Goal: Task Accomplishment & Management: Complete application form

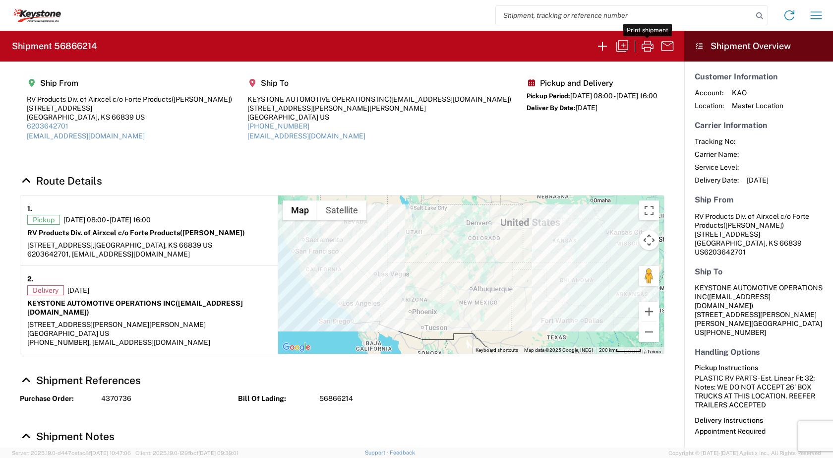
scroll to position [97, 0]
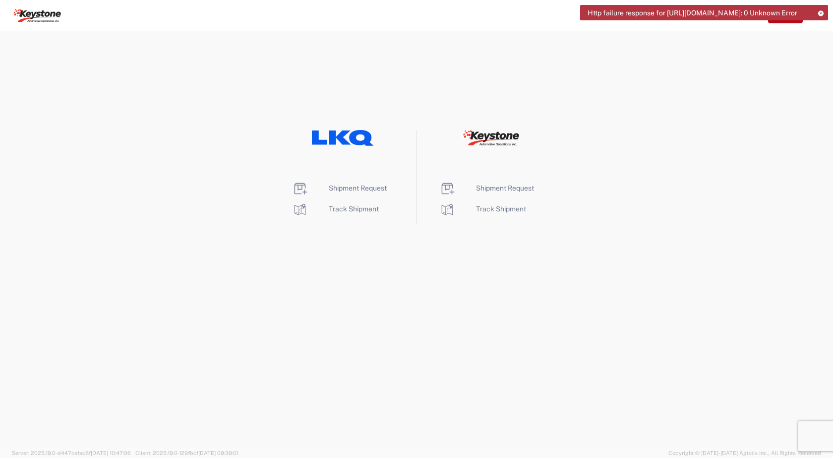
click at [504, 140] on icon at bounding box center [490, 138] width 58 height 16
click at [495, 186] on span "Shipment Request" at bounding box center [505, 188] width 58 height 8
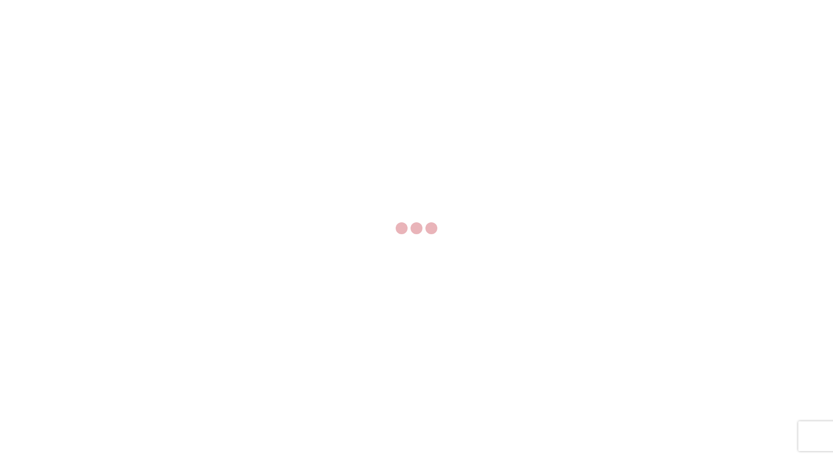
select select "FULL"
select select "LBS"
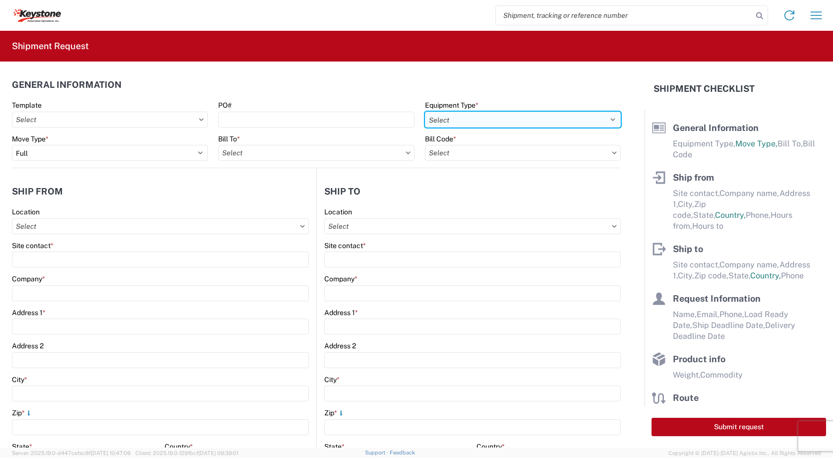
click at [460, 113] on select "Select 53’ Dry Van Flatbed Dropdeck (van) Lowboy (flatbed) Rail" at bounding box center [523, 120] width 196 height 16
select select "STDV"
click at [425, 112] on select "Select 53’ Dry Van Flatbed Dropdeck (van) Lowboy (flatbed) Rail" at bounding box center [523, 120] width 196 height 16
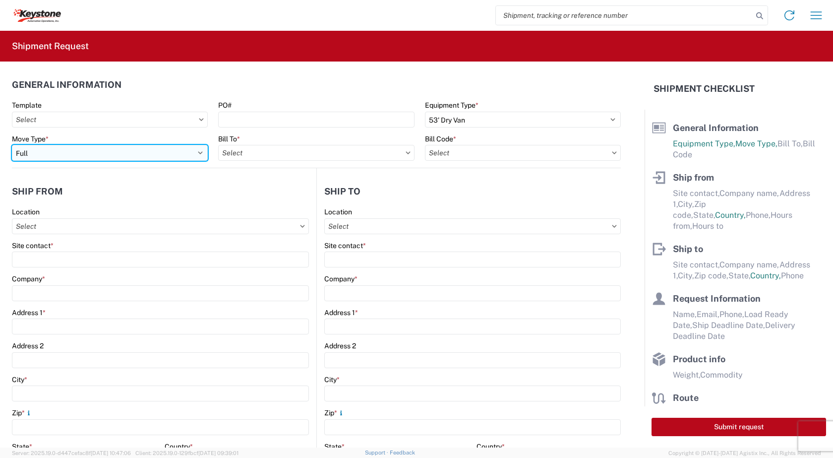
click at [95, 155] on select "Select Full Partial TL" at bounding box center [110, 153] width 196 height 16
select select "PARTIAL_TL"
click at [12, 145] on select "Select Full Partial TL" at bounding box center [110, 153] width 196 height 16
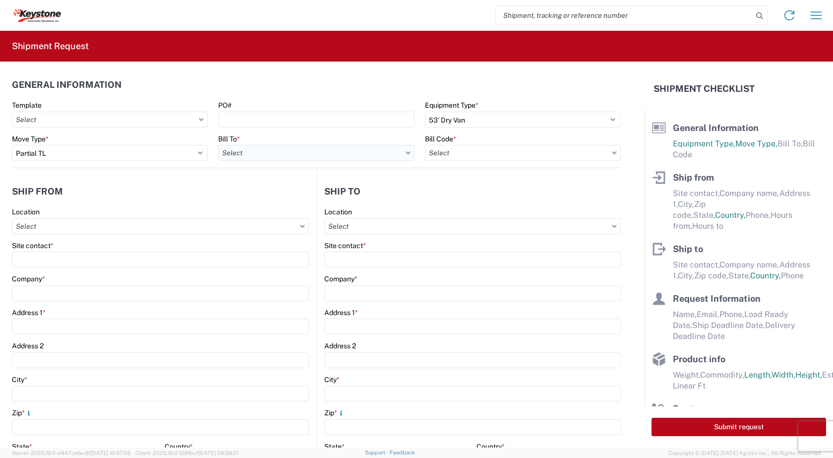
click at [252, 156] on input "text" at bounding box center [316, 153] width 196 height 16
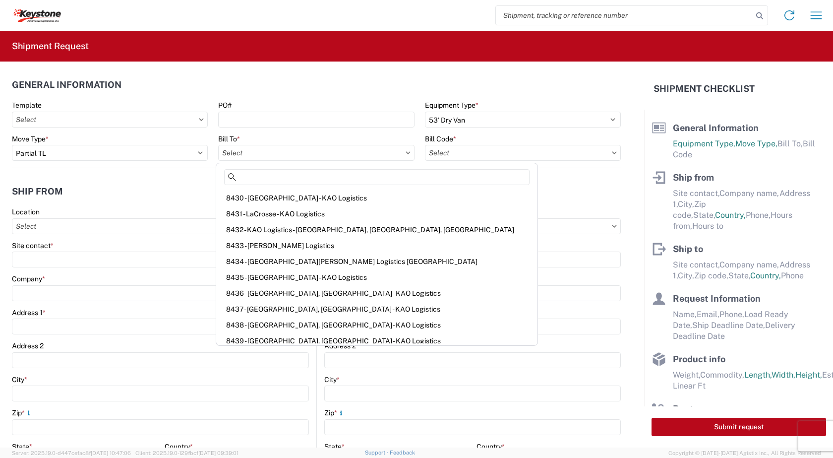
scroll to position [397, 0]
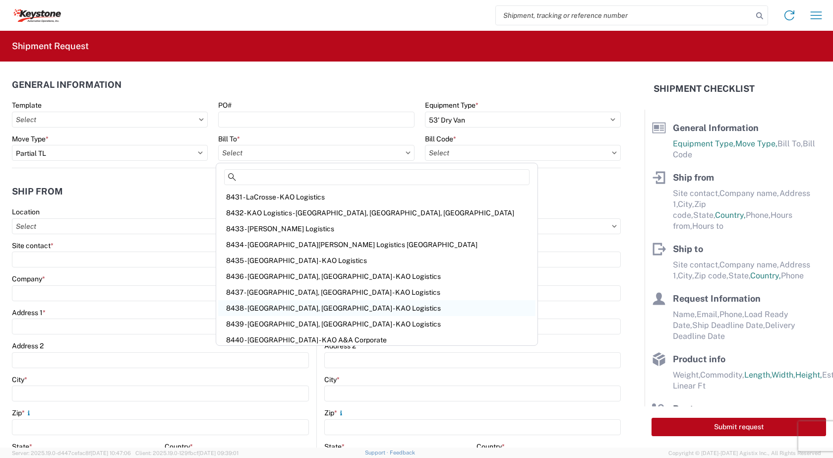
click at [268, 312] on div "8438 - [GEOGRAPHIC_DATA], [GEOGRAPHIC_DATA] - KAO Logistics" at bounding box center [376, 308] width 317 height 16
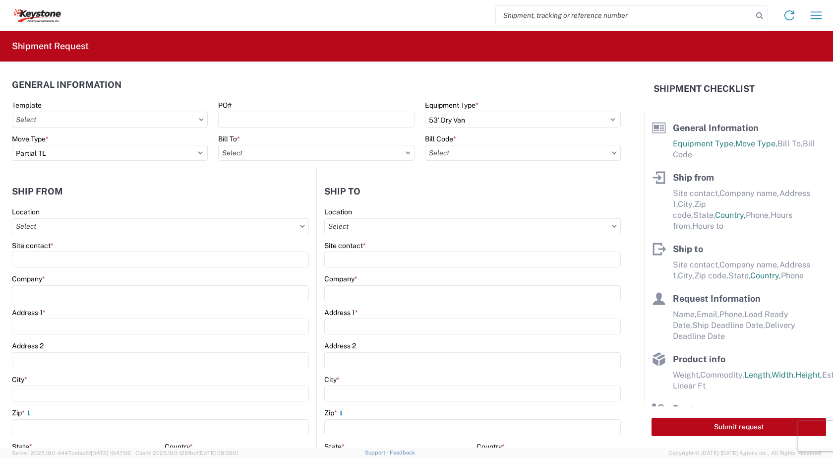
type input "8438 - [GEOGRAPHIC_DATA], [GEOGRAPHIC_DATA] - KAO Logistics"
click at [451, 155] on input "text" at bounding box center [523, 153] width 196 height 16
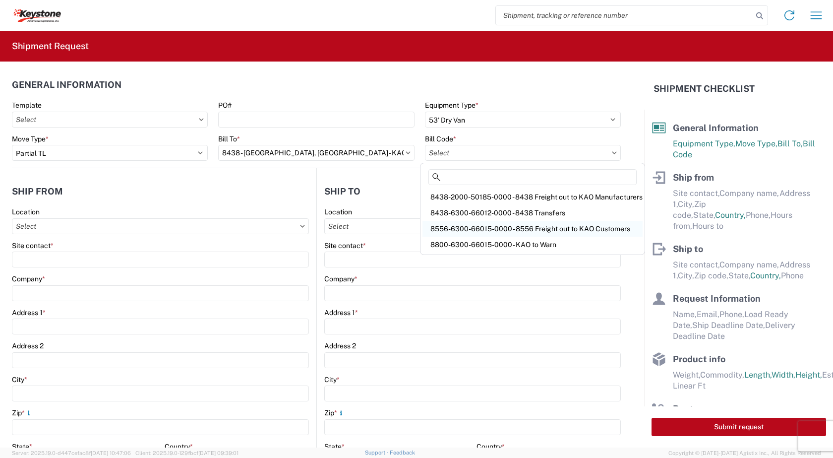
click at [546, 229] on div "8556-6300-66015-0000 - 8556 Freight out to KAO Customers" at bounding box center [532, 229] width 220 height 16
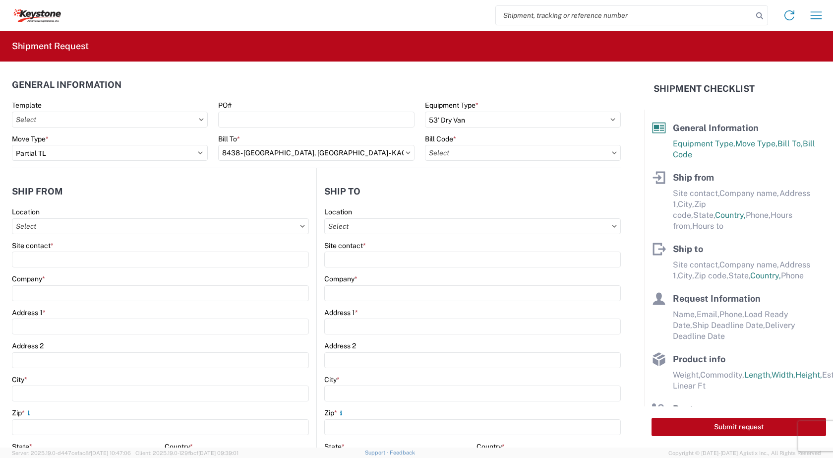
type input "8556-6300-66015-0000 - 8556 Freight out to KAO Customers"
click at [60, 230] on input "text" at bounding box center [160, 226] width 297 height 16
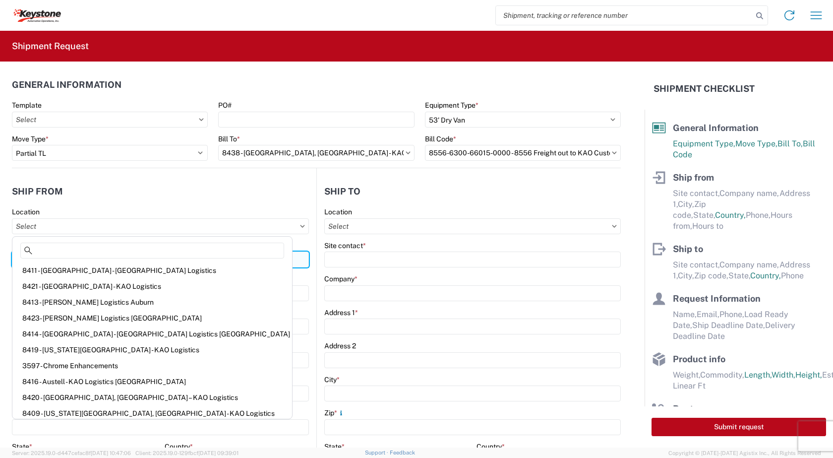
click at [247, 261] on input "Site contact *" at bounding box center [160, 259] width 297 height 16
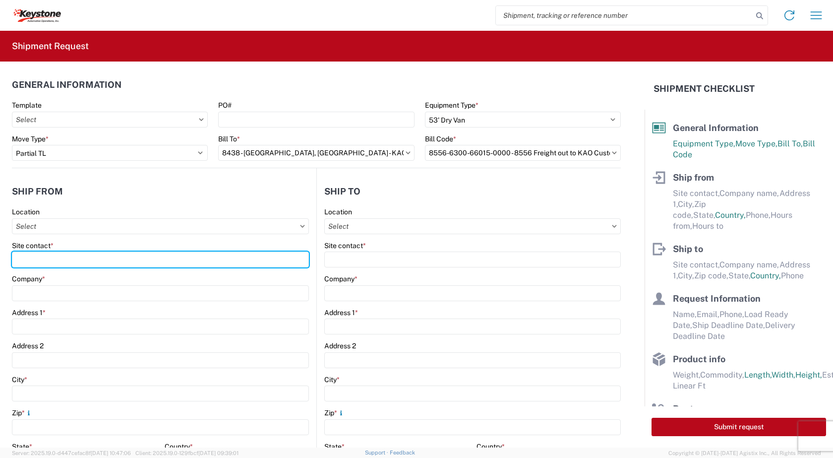
type input "[PERSON_NAME]"
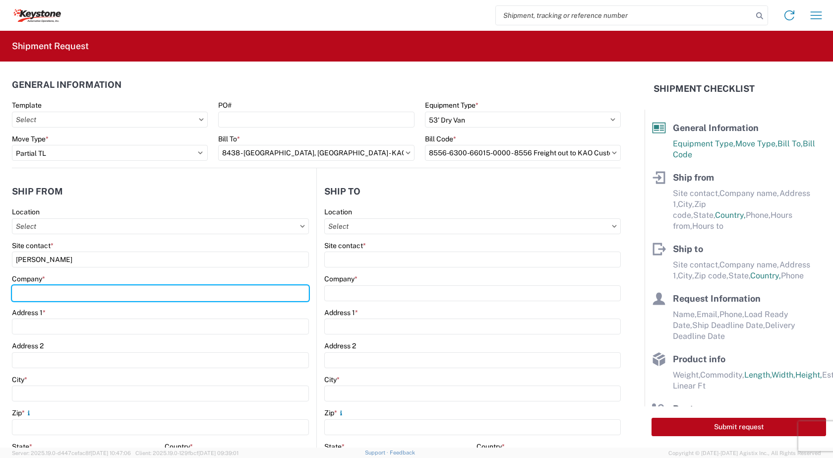
type input "RV Products Div. of Airxcel c/o Forte Products"
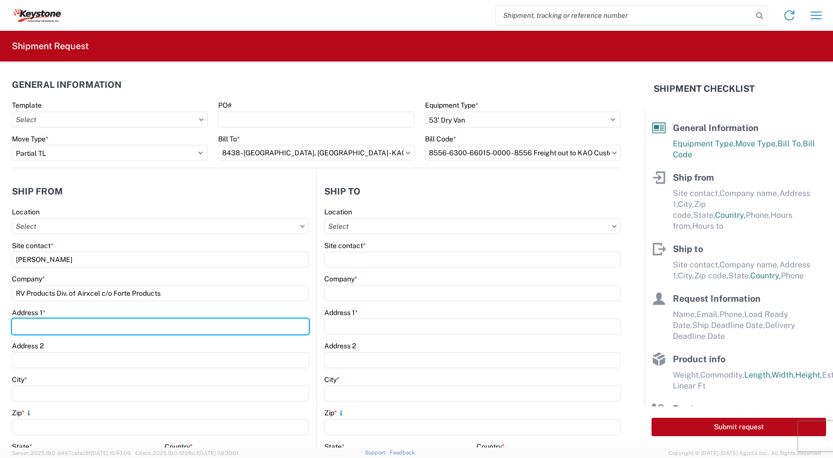
type input "[STREET_ADDRESS]"
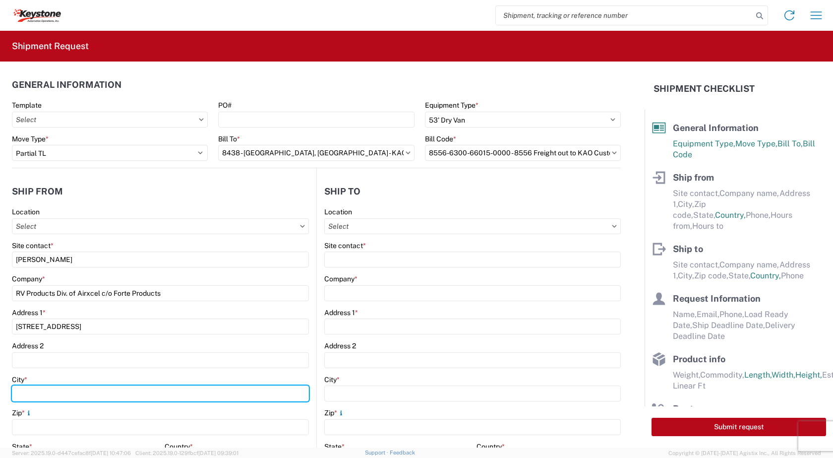
type input "[GEOGRAPHIC_DATA]"
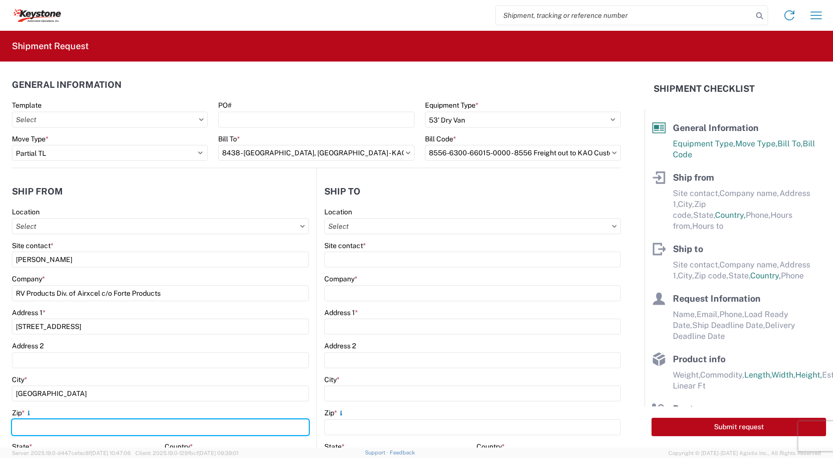
type input "66839"
select select "KS"
type input "[EMAIL_ADDRESS][DOMAIN_NAME]"
type input "6203642701"
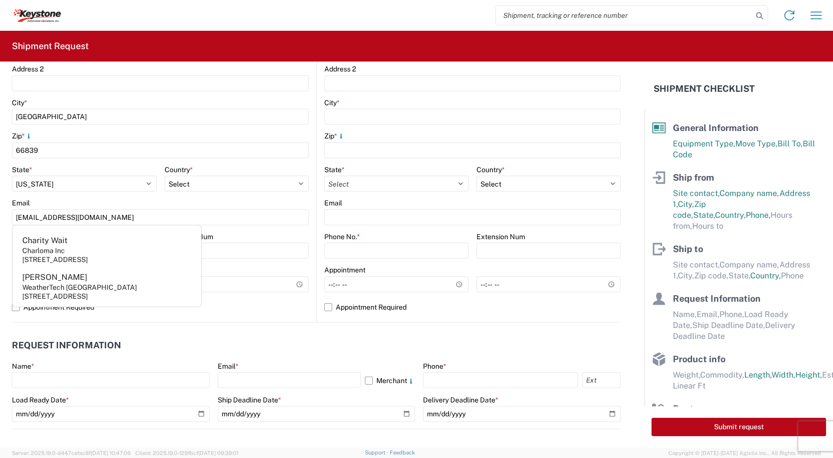
scroll to position [297, 0]
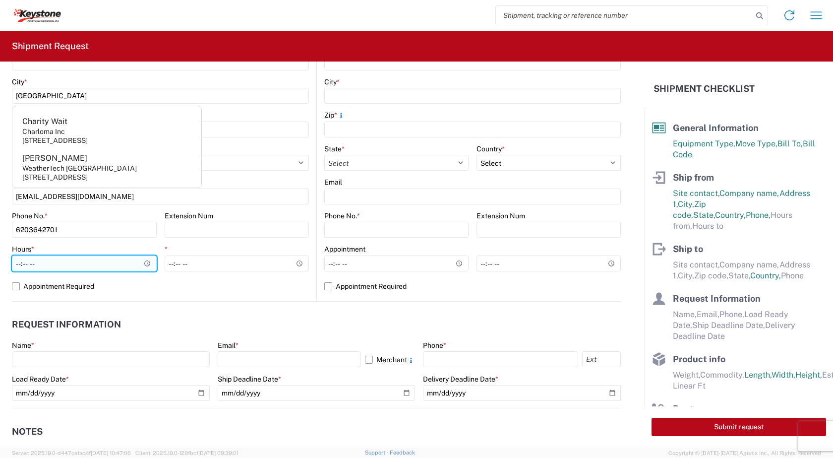
click at [146, 265] on input "Hours *" at bounding box center [84, 263] width 145 height 16
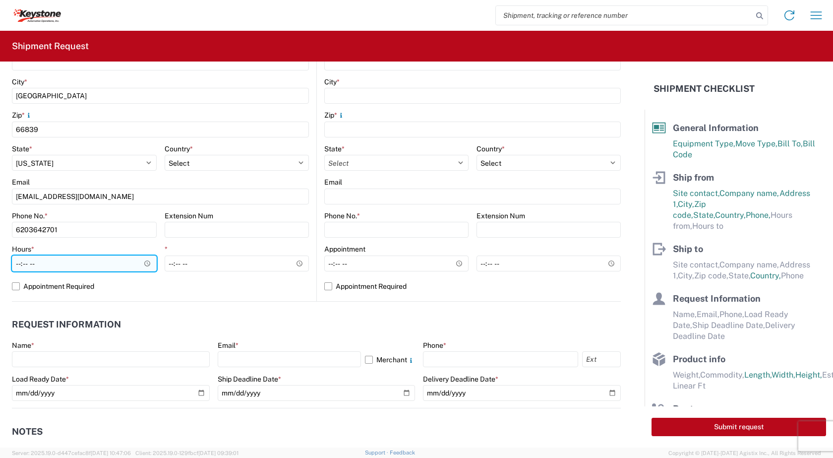
click at [54, 262] on input "Hours *" at bounding box center [84, 263] width 145 height 16
type input "08:00"
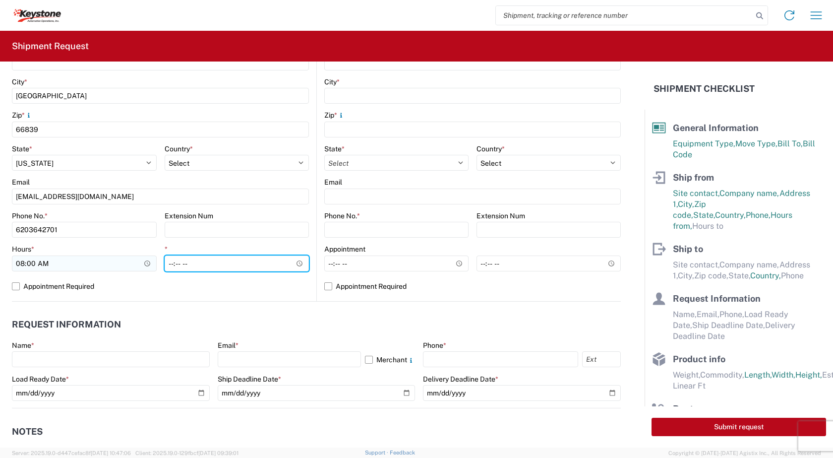
type input "16:00"
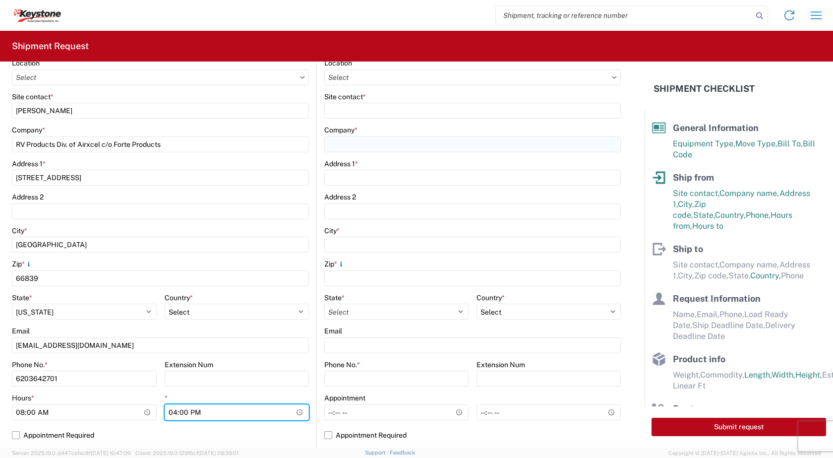
scroll to position [99, 0]
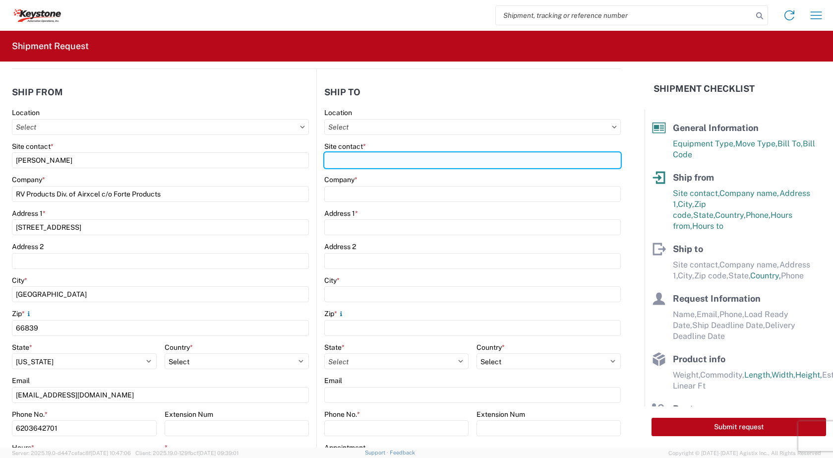
click at [376, 157] on input "Site contact *" at bounding box center [472, 160] width 296 height 16
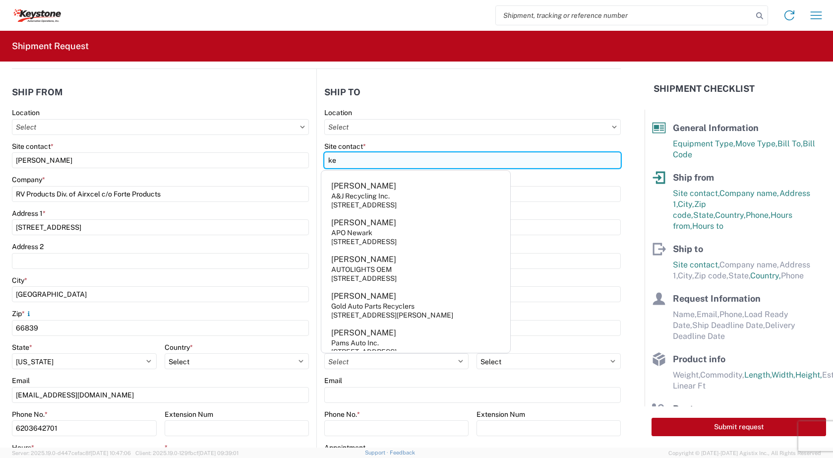
type input "k"
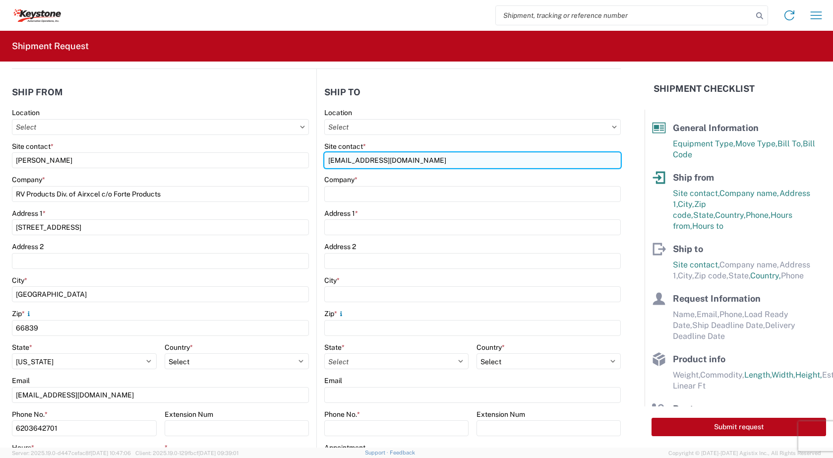
click at [442, 158] on input "[EMAIL_ADDRESS][DOMAIN_NAME]" at bounding box center [472, 160] width 296 height 16
type input "[EMAIL_ADDRESS][DOMAIN_NAME]"
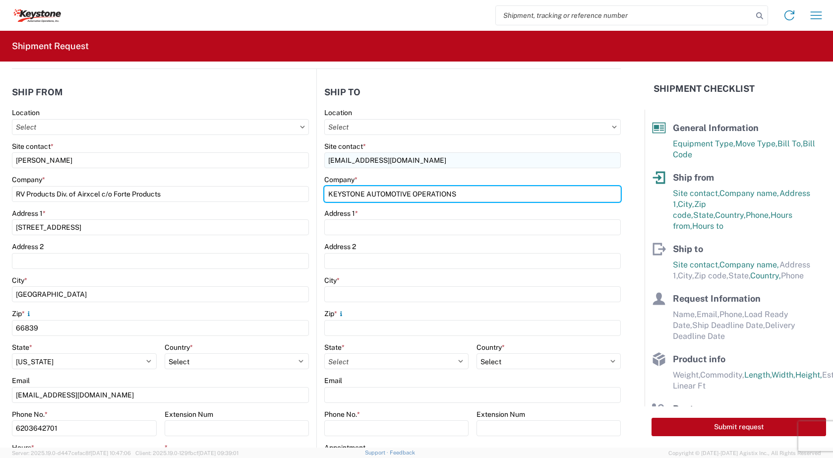
type input "KEYSTONE AUTOMOTIVE OPERATIONS"
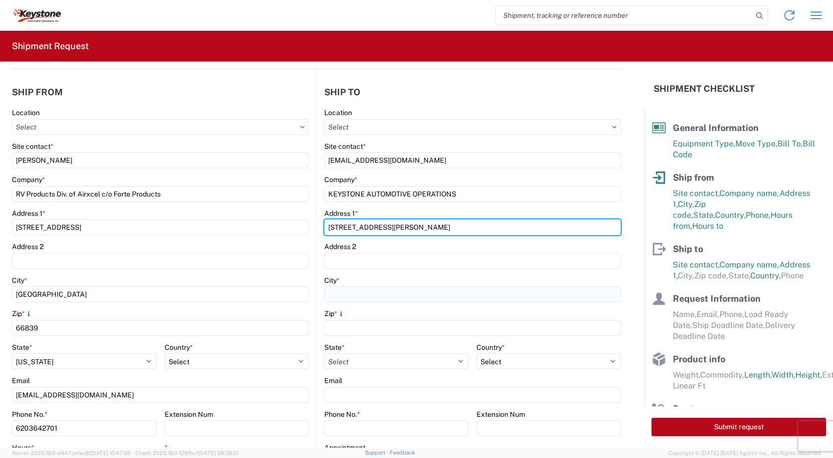
type input "[STREET_ADDRESS][PERSON_NAME]"
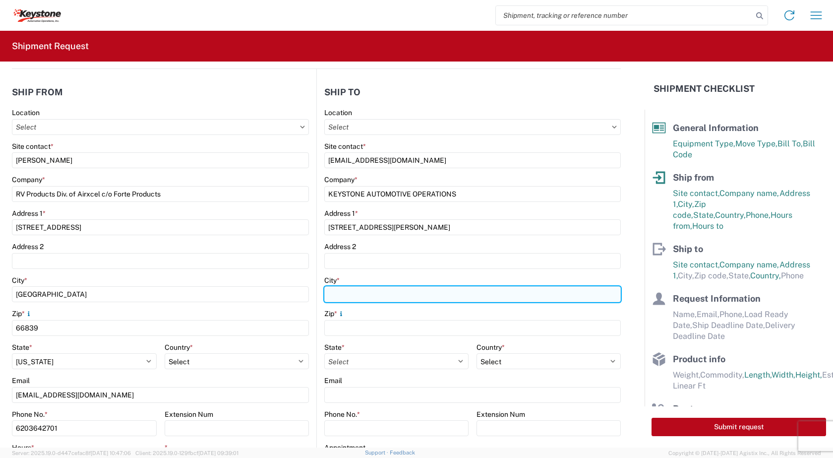
click at [338, 298] on input "City *" at bounding box center [472, 294] width 296 height 16
type input "SPOKEN"
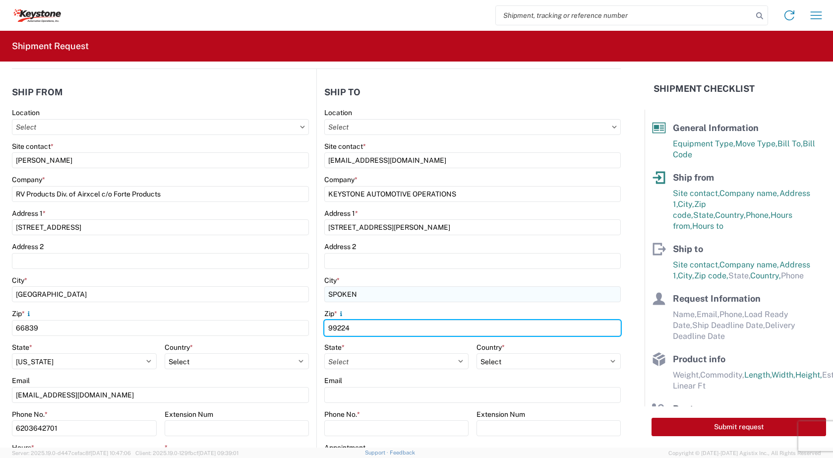
type input "99224"
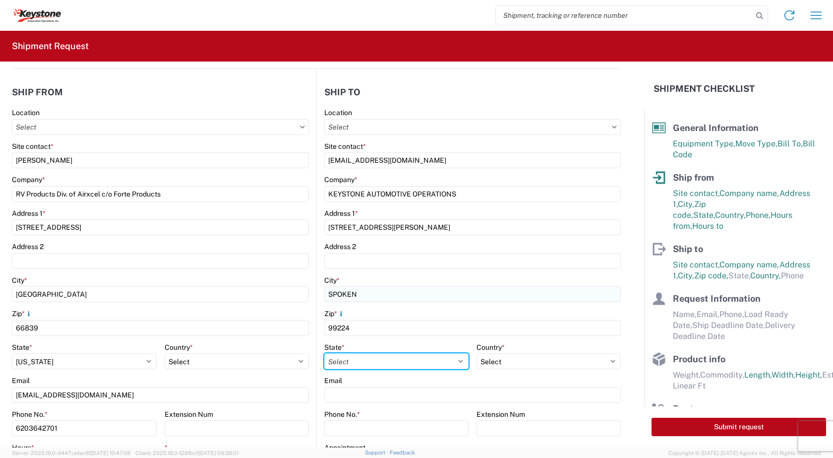
select select "WA"
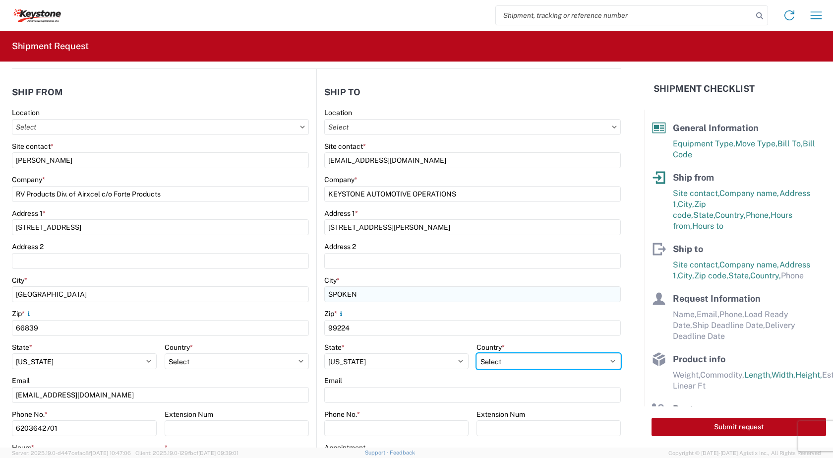
select select "US"
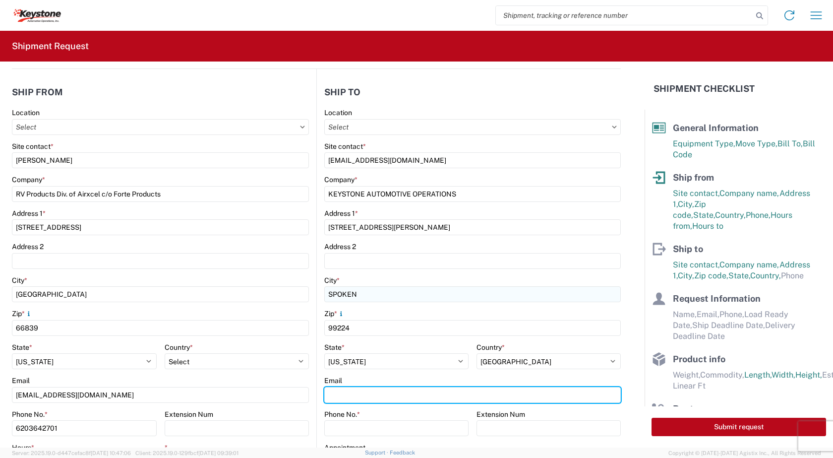
paste input "[EMAIL_ADDRESS][DOMAIN_NAME]"
type input "[EMAIL_ADDRESS][DOMAIN_NAME]"
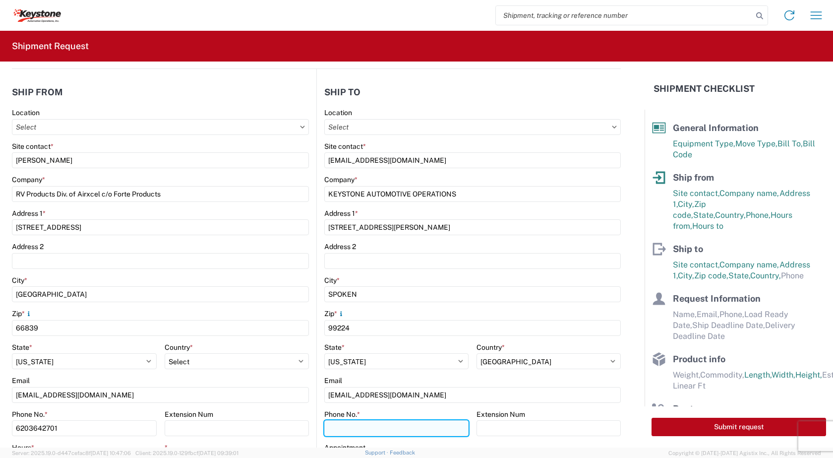
click at [352, 423] on input "Phone No. *" at bounding box center [396, 428] width 144 height 16
type input "[PHONE_NUMBER]"
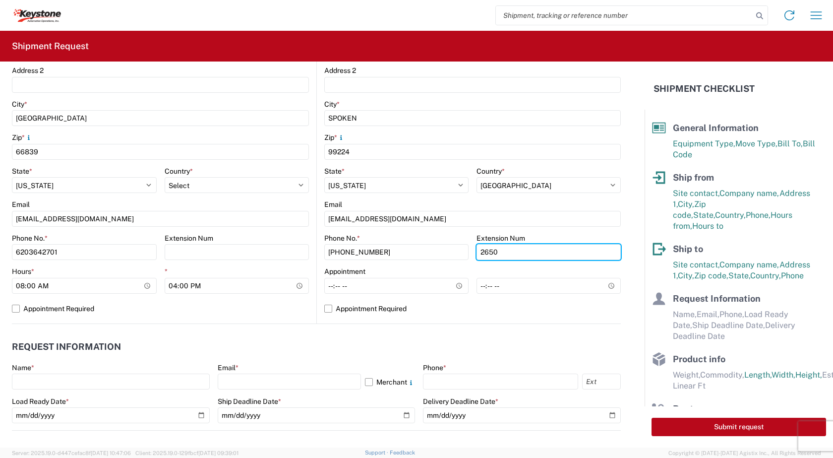
scroll to position [297, 0]
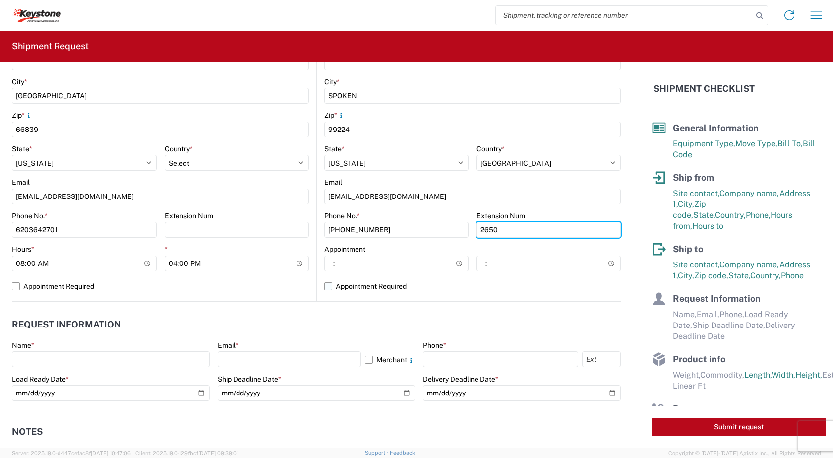
type input "2650"
click at [324, 285] on label "Appointment Required" at bounding box center [472, 286] width 296 height 16
click at [0, 0] on input "Appointment Required" at bounding box center [0, 0] width 0 height 0
select select "US"
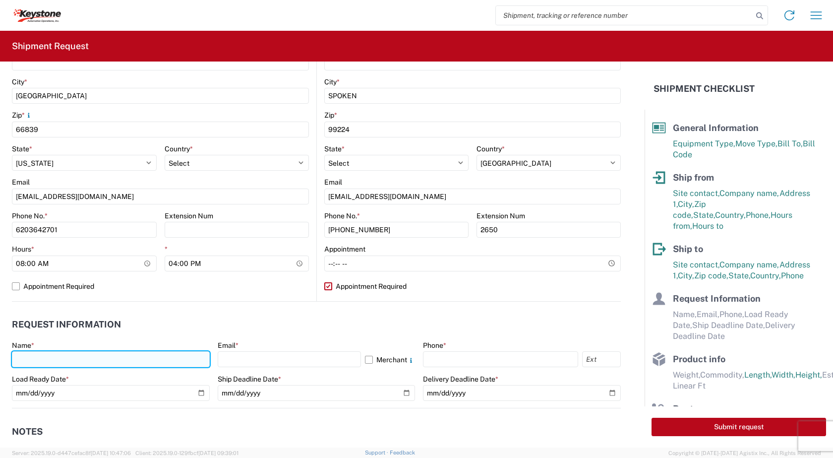
click at [109, 361] on input "text" at bounding box center [111, 359] width 198 height 16
type input "[PERSON_NAME]"
type input "[EMAIL_ADDRESS][DOMAIN_NAME]"
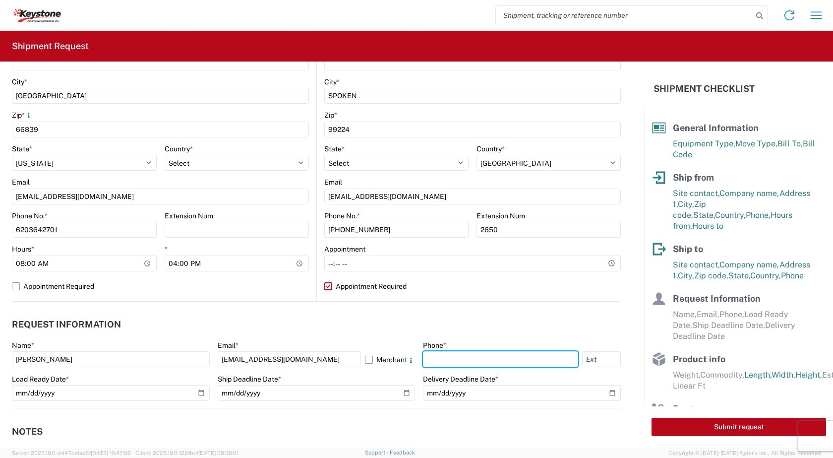
type input "6203642701"
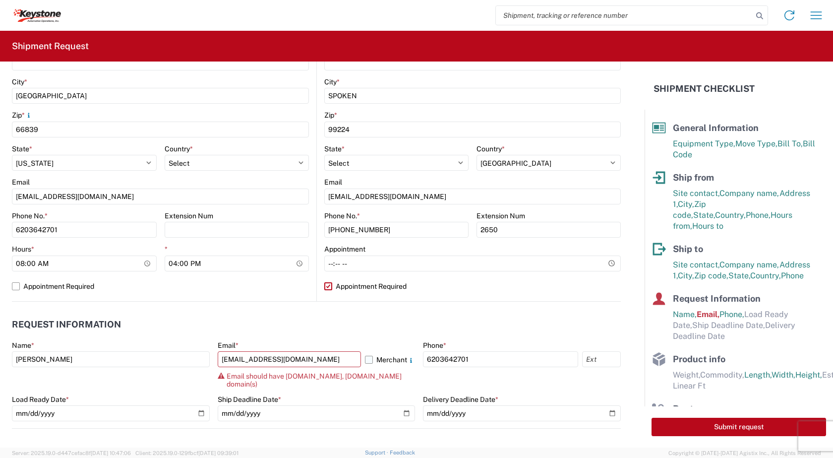
click at [365, 355] on label "Merchant" at bounding box center [390, 359] width 50 height 16
click at [0, 0] on input "Merchant" at bounding box center [0, 0] width 0 height 0
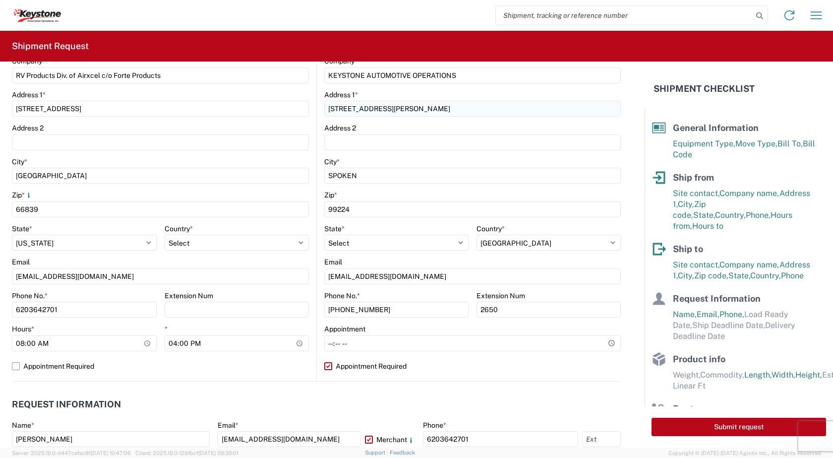
scroll to position [0, 0]
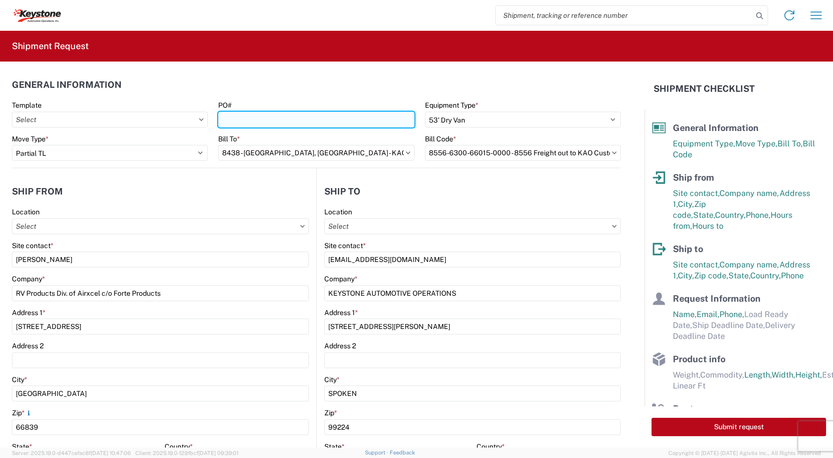
click at [238, 119] on input "PO#" at bounding box center [316, 120] width 196 height 16
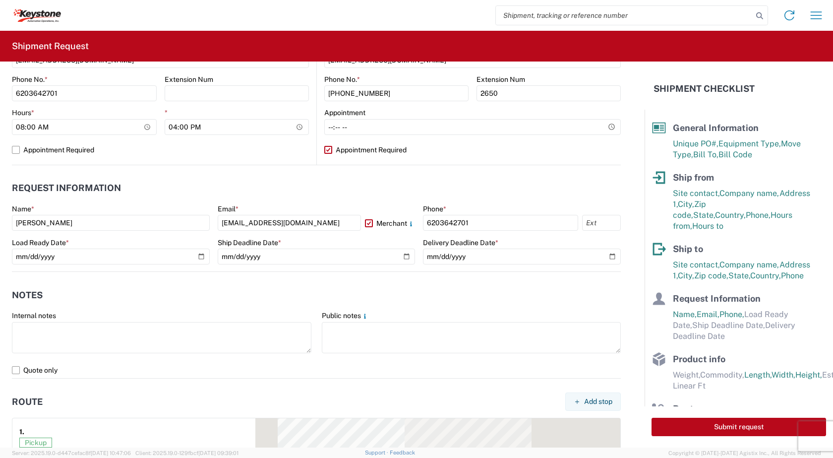
scroll to position [446, 0]
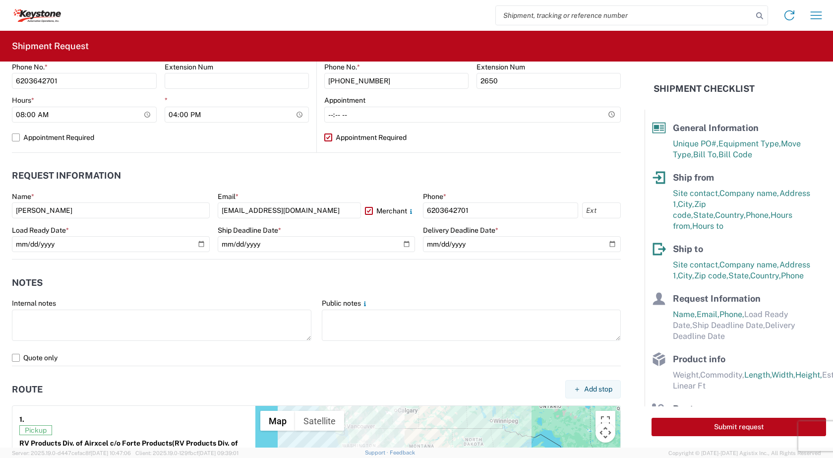
type input "5181896"
click at [199, 244] on input "date" at bounding box center [111, 244] width 198 height 16
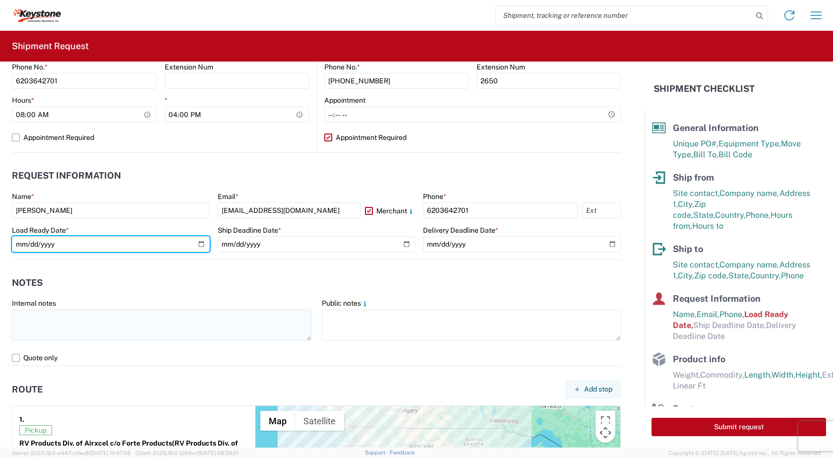
type input "[DATE]"
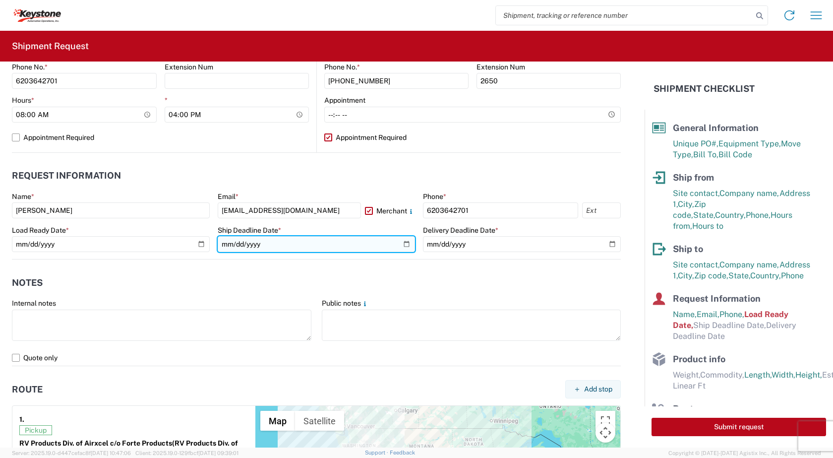
click at [402, 242] on input "date" at bounding box center [317, 244] width 198 height 16
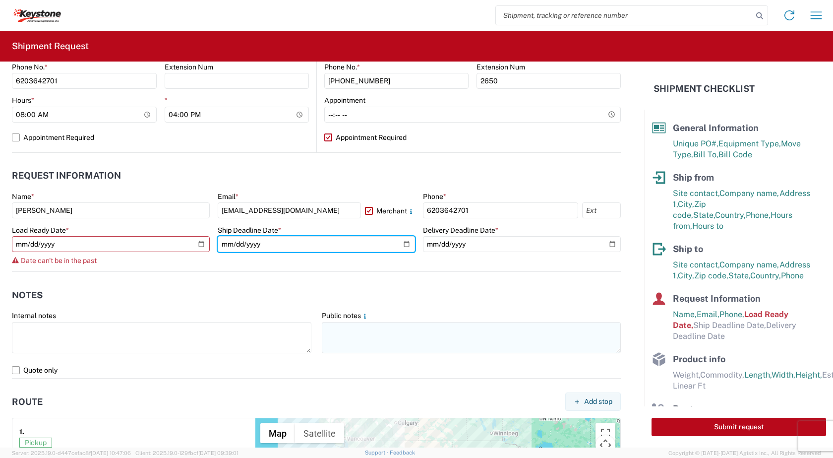
type input "[DATE]"
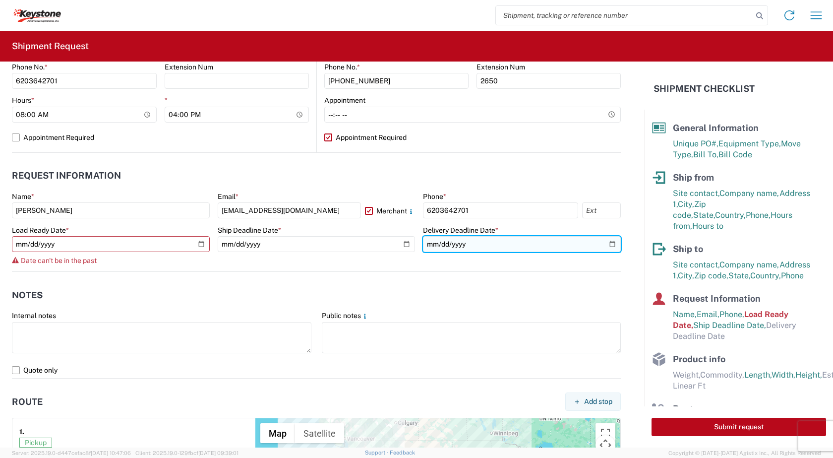
click at [605, 243] on input "date" at bounding box center [522, 244] width 198 height 16
type input "[DATE]"
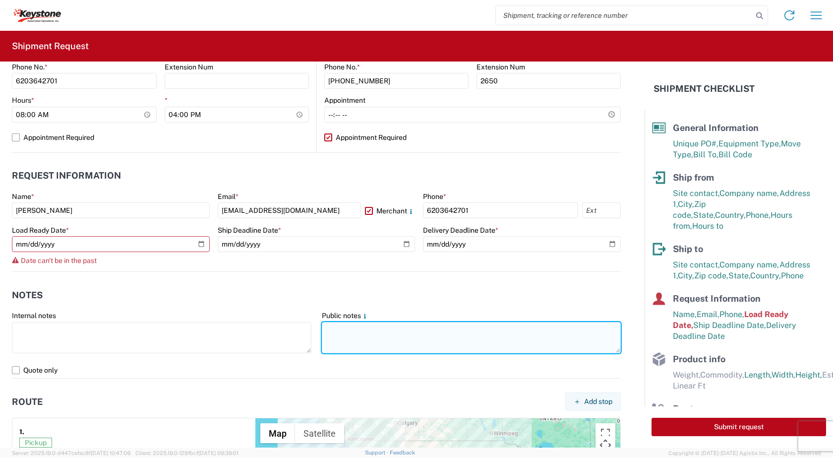
click at [342, 332] on textarea at bounding box center [471, 337] width 299 height 31
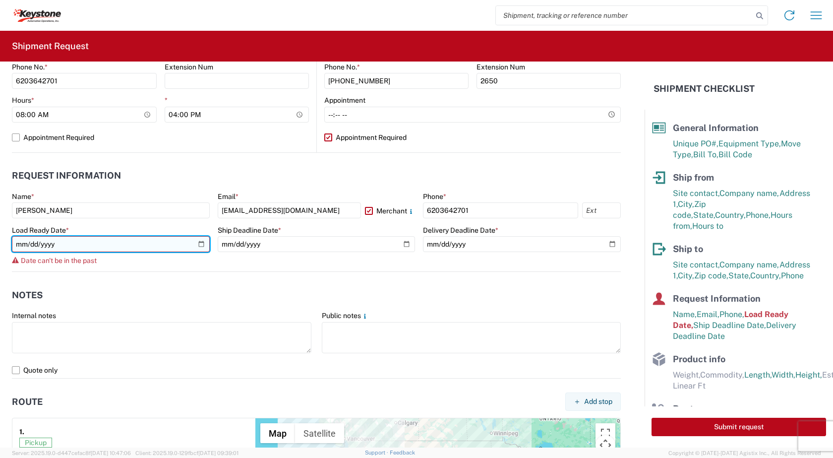
click at [196, 241] on input "[DATE]" at bounding box center [111, 244] width 198 height 16
type input "[DATE]"
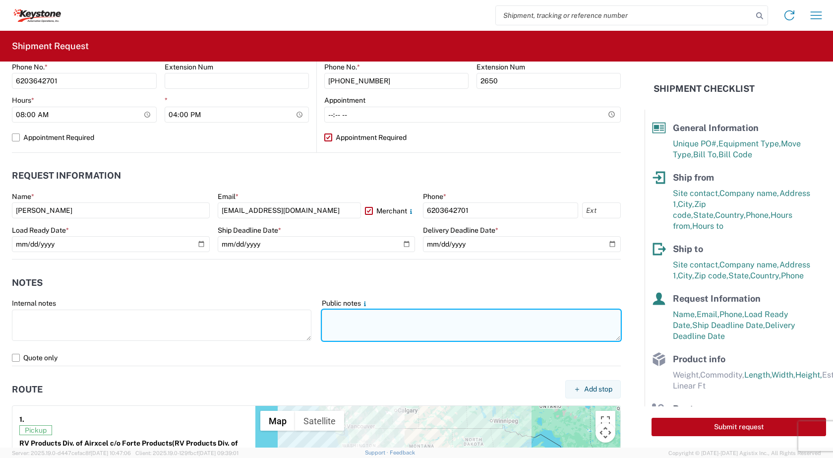
click at [368, 321] on textarea at bounding box center [471, 324] width 299 height 31
type textarea "w"
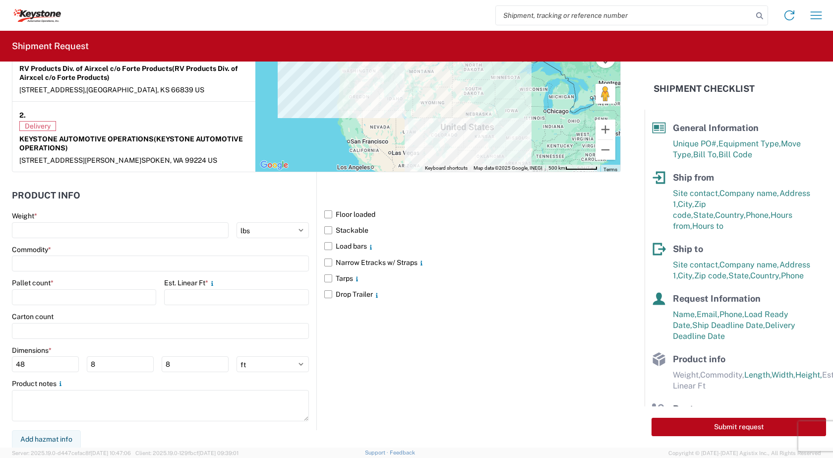
scroll to position [822, 0]
type textarea "WE DO NOT ACCEPT 26' BOX TRUCKS. REEFER TRAILERS ACCEPTED."
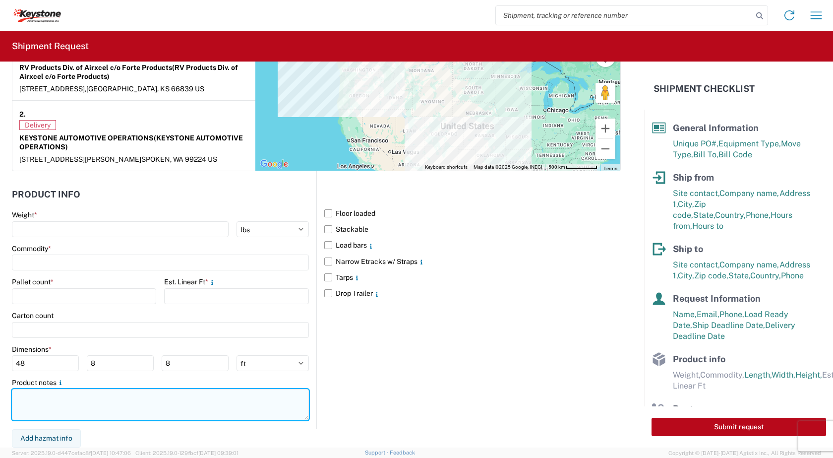
click at [98, 399] on textarea at bounding box center [160, 404] width 297 height 31
paste textarea "WE DO NOT ACCEPT 26' BOX TRUCKS. REEFER TRAILERS ACCEPTED."
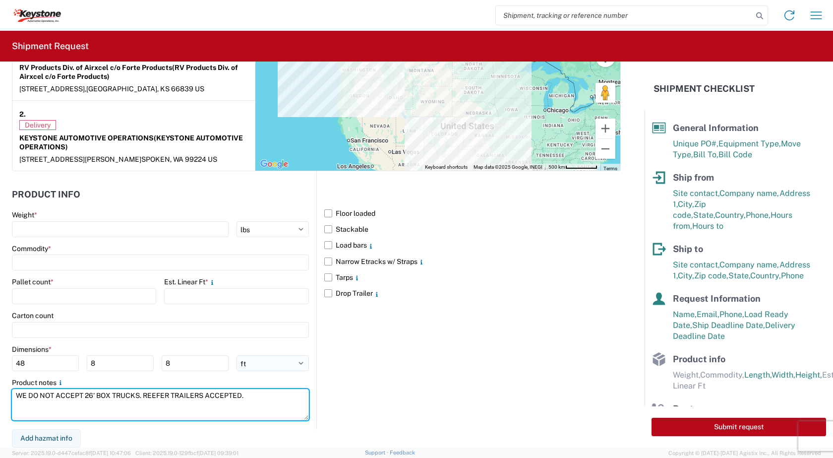
type textarea "WE DO NOT ACCEPT 26' BOX TRUCKS. REEFER TRAILERS ACCEPTED."
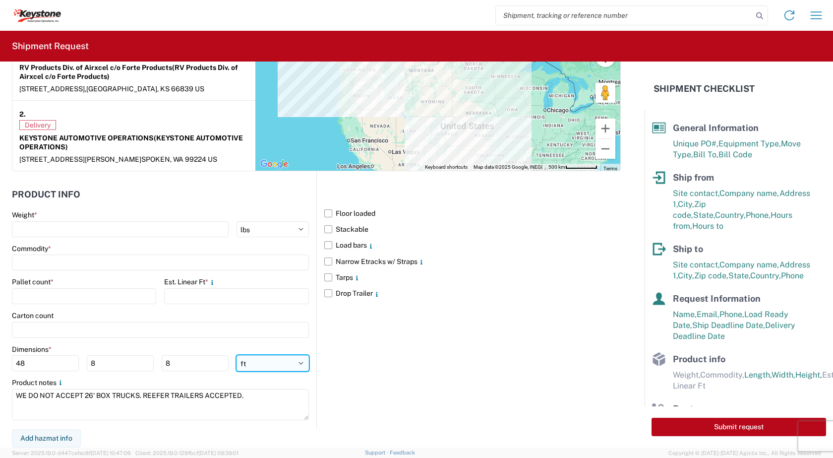
click at [296, 365] on select "ft in cm" at bounding box center [272, 363] width 72 height 16
select select "IN"
click at [236, 355] on select "ft in cm" at bounding box center [272, 363] width 72 height 16
type input "576"
type input "96"
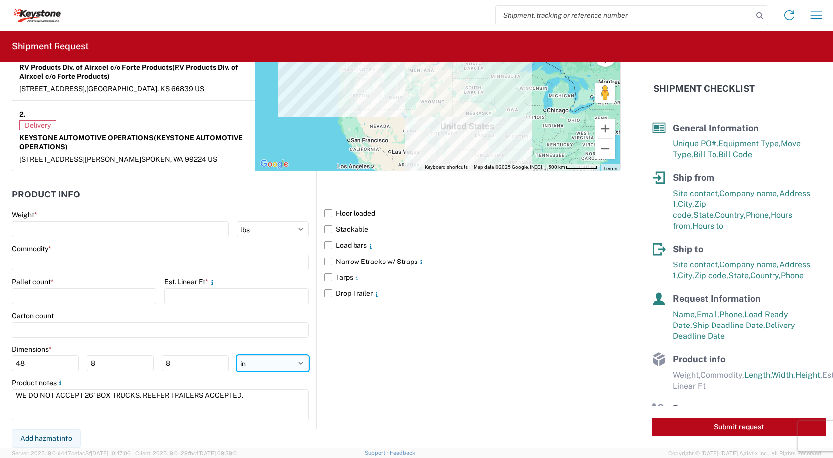
type input "96"
click at [52, 367] on input "576" at bounding box center [45, 363] width 67 height 16
type input "5"
type input "52"
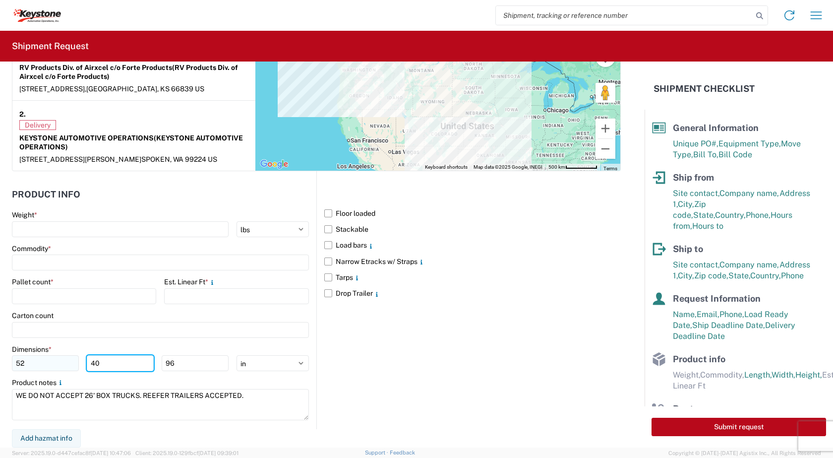
type input "40"
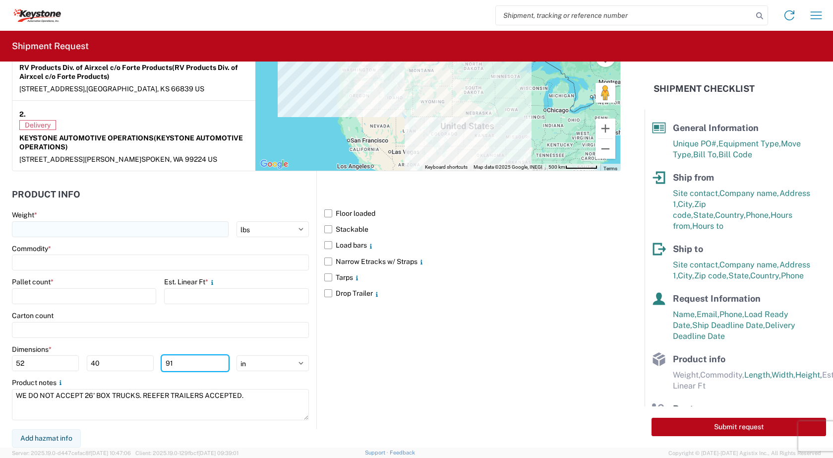
type input "91"
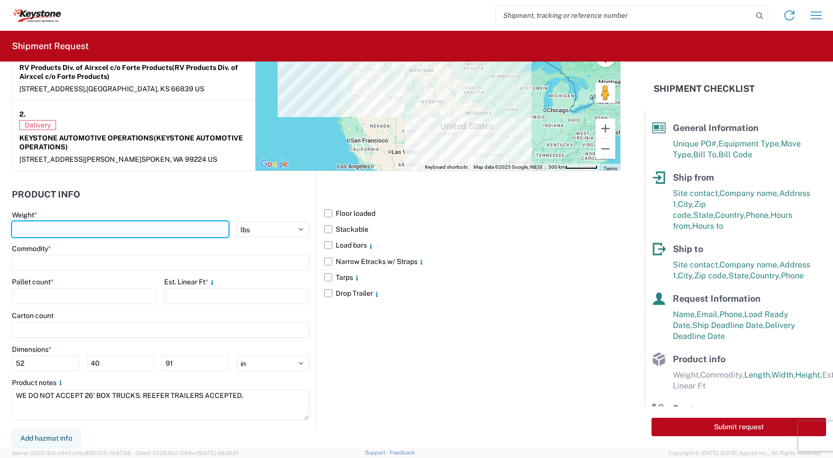
click at [54, 229] on input "number" at bounding box center [120, 229] width 217 height 16
type input "5392"
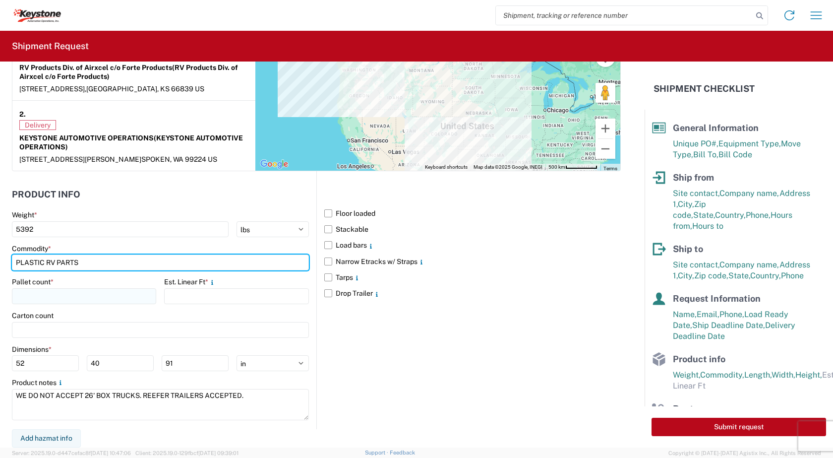
type input "PLASTIC RV PARTS"
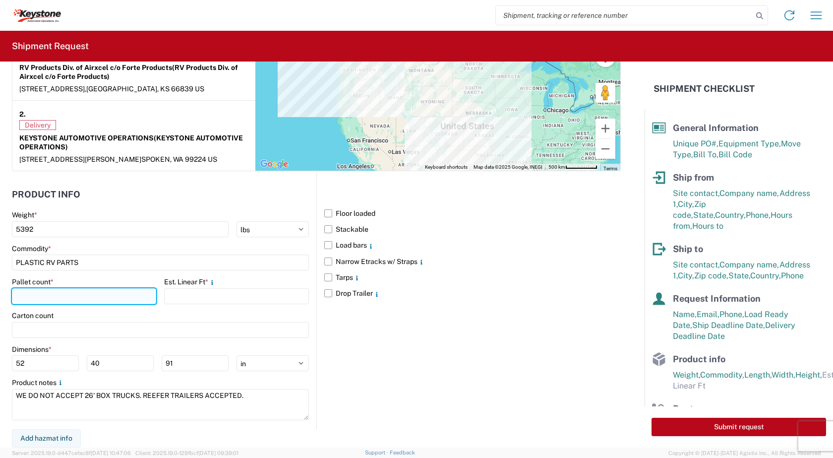
click at [49, 298] on input "number" at bounding box center [84, 296] width 144 height 16
type input "14"
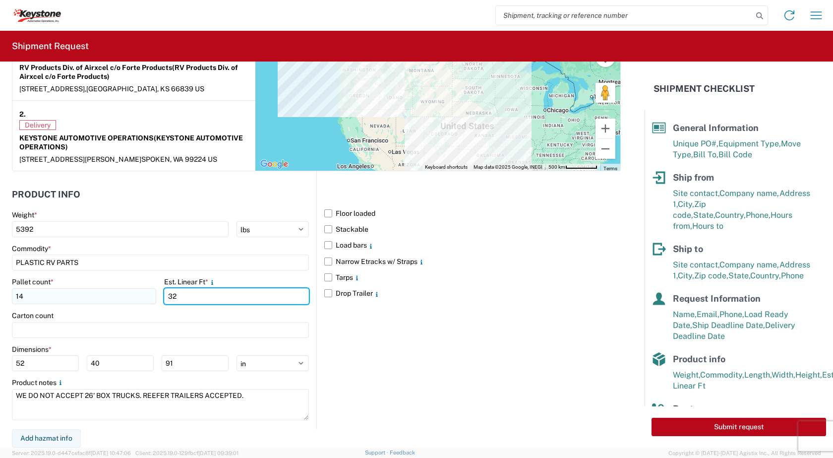
type input "32"
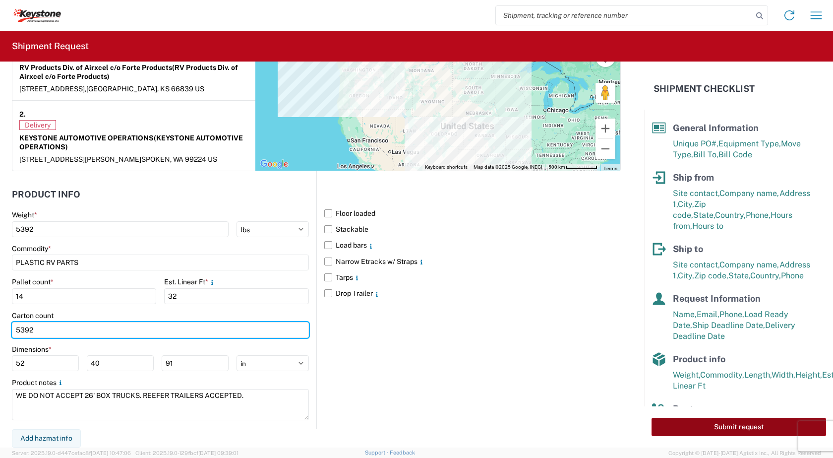
type input "5392"
click at [733, 419] on button "Submit request" at bounding box center [738, 426] width 175 height 18
select select "US"
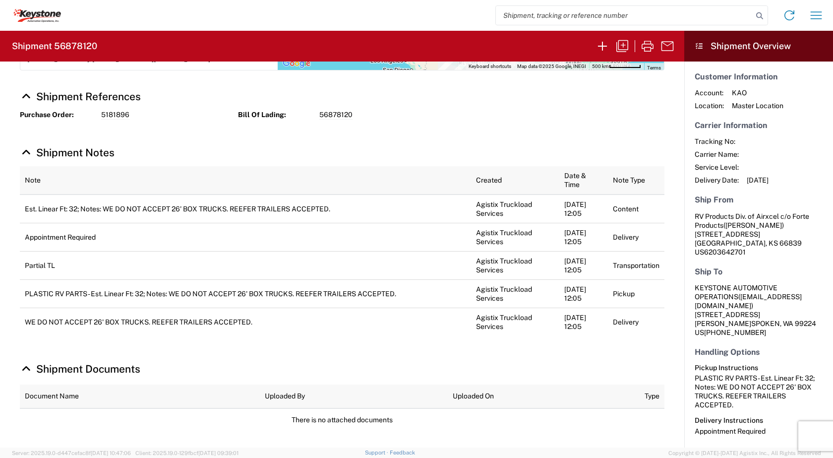
scroll to position [88, 0]
